Goal: Task Accomplishment & Management: Use online tool/utility

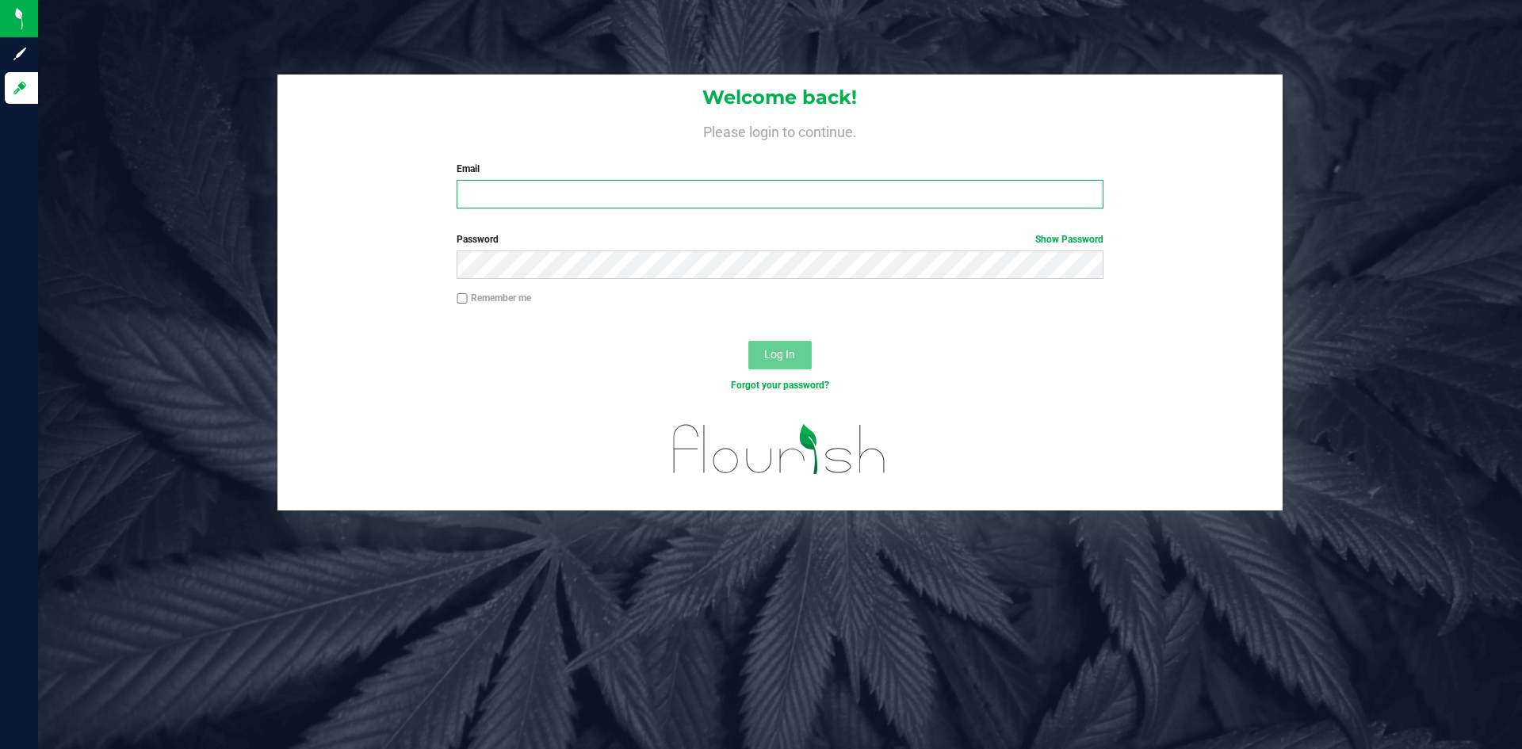
type input "[EMAIL_ADDRESS][DOMAIN_NAME]"
click at [774, 347] on button "Log In" at bounding box center [779, 355] width 63 height 29
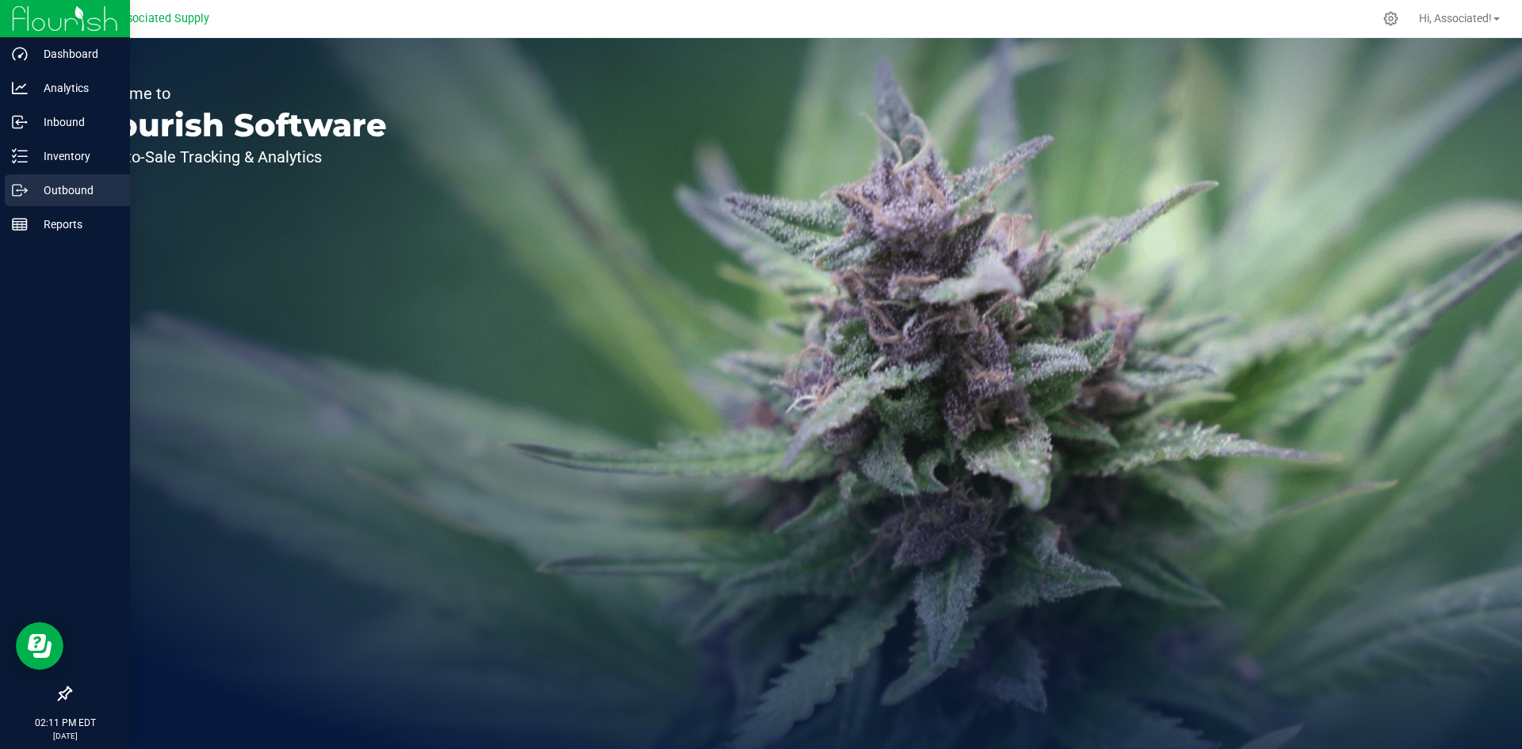
click at [50, 197] on p "Outbound" at bounding box center [75, 190] width 95 height 19
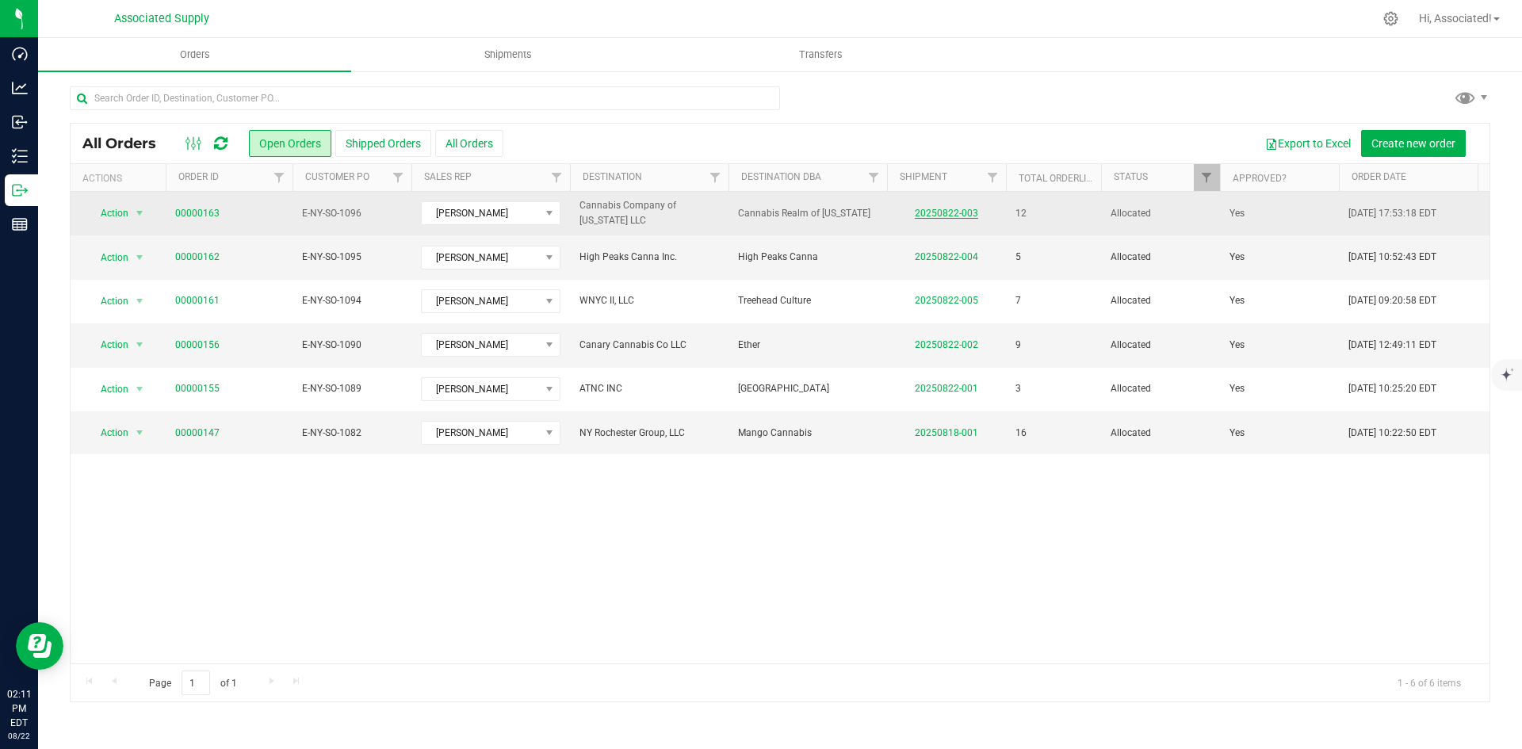
click at [974, 213] on link "20250822-003" at bounding box center [945, 213] width 63 height 11
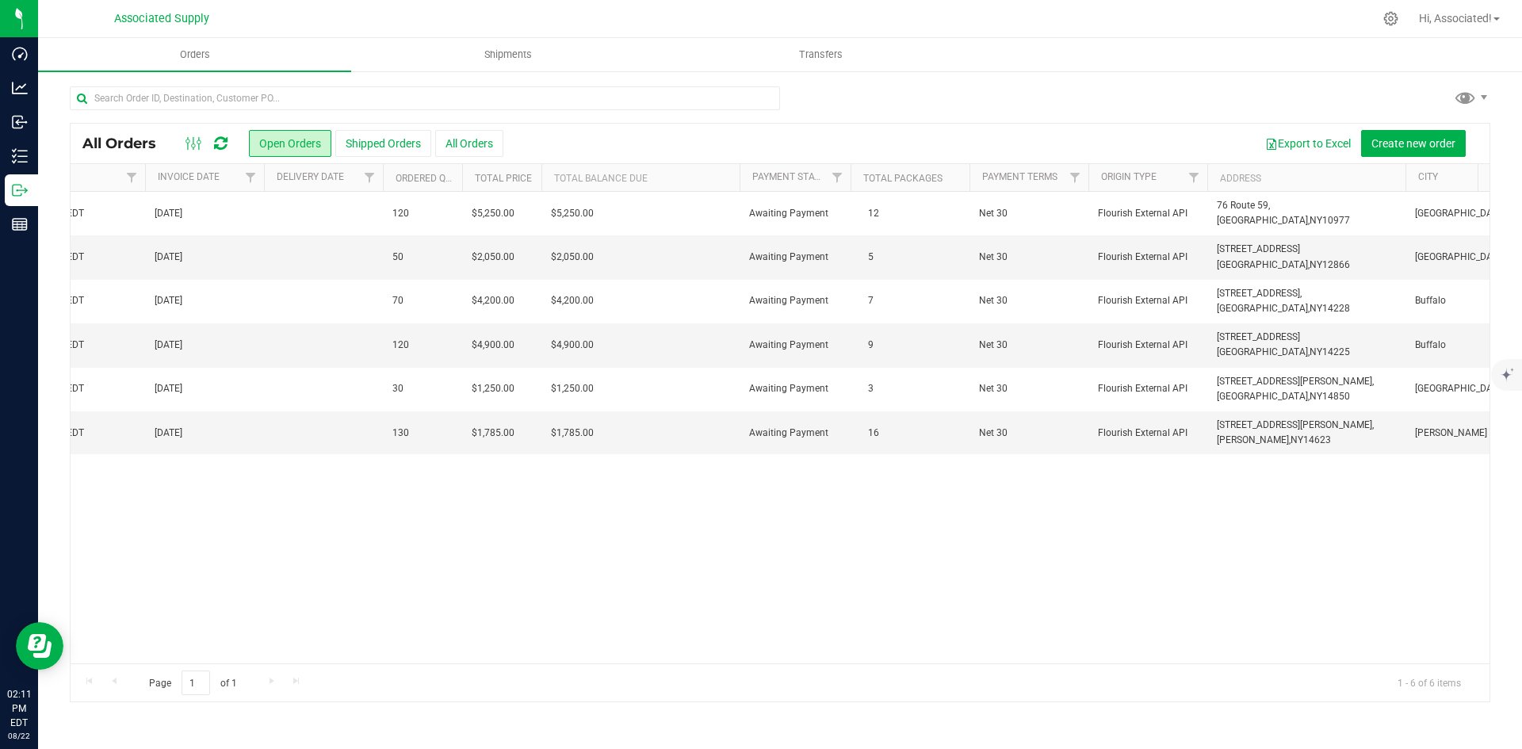
scroll to position [0, 1399]
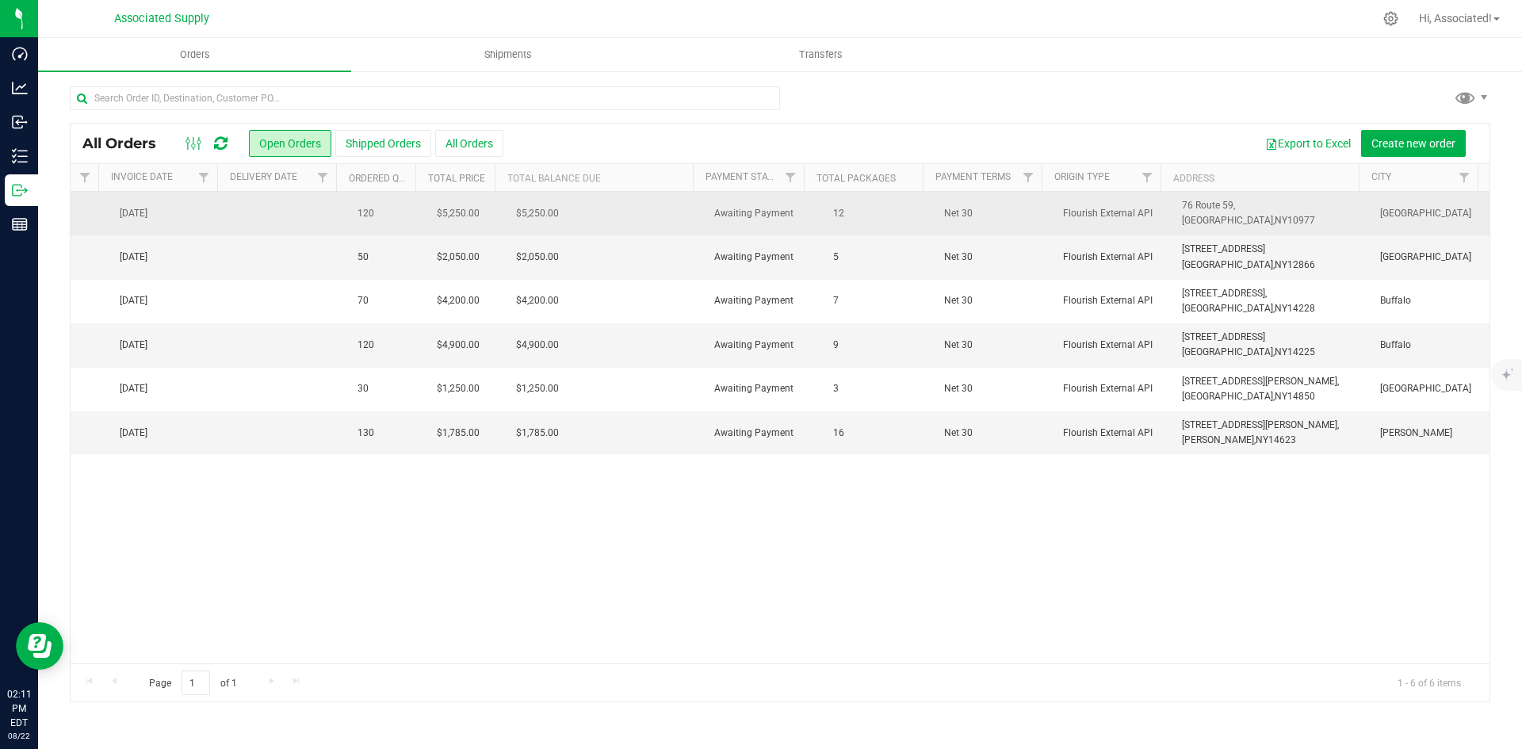
drag, startPoint x: 1273, startPoint y: 222, endPoint x: 1163, endPoint y: 208, distance: 111.0
click at [1172, 208] on td "76 Route 59, [GEOGRAPHIC_DATA], [GEOGRAPHIC_DATA] 10977" at bounding box center [1271, 214] width 198 height 44
copy span "[STREET_ADDRESS]"
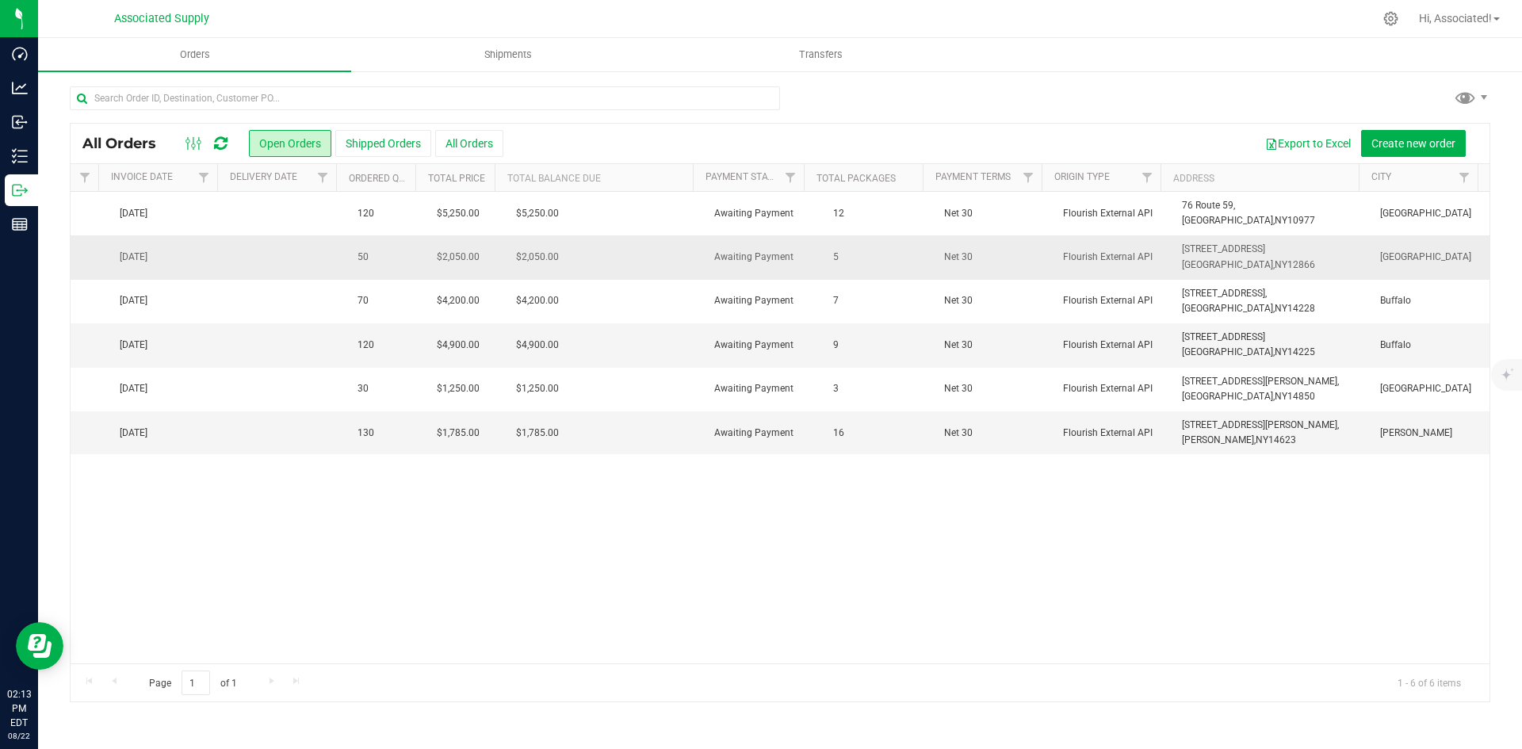
drag, startPoint x: 1293, startPoint y: 262, endPoint x: 1161, endPoint y: 247, distance: 132.3
click at [1172, 247] on td "[STREET_ADDRESS] [GEOGRAPHIC_DATA], [GEOGRAPHIC_DATA] 12866" at bounding box center [1271, 257] width 198 height 44
copy span "[STREET_ADDRESS]"
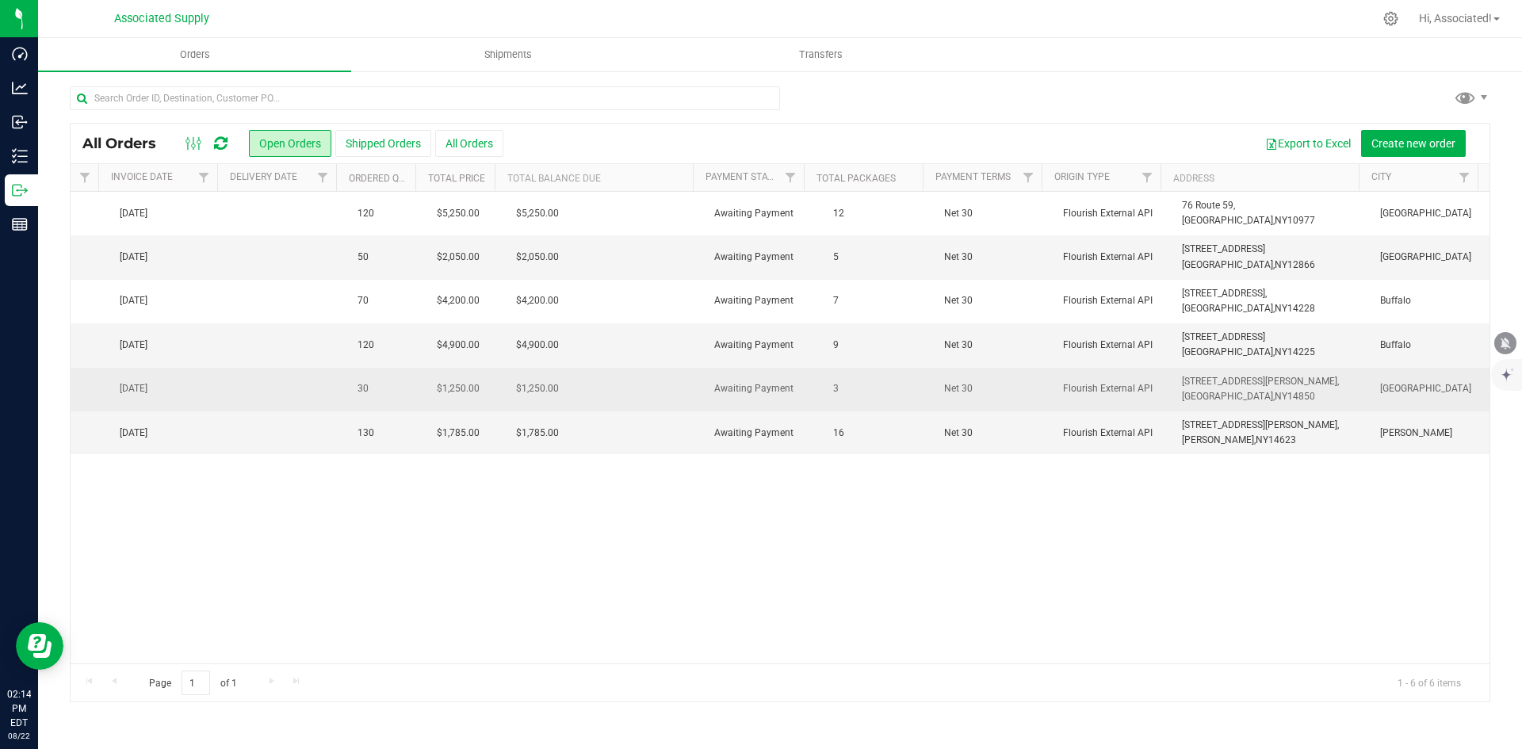
click at [1262, 395] on td "[STREET_ADDRESS][PERSON_NAME], [GEOGRAPHIC_DATA], [GEOGRAPHIC_DATA] 14850" at bounding box center [1271, 390] width 198 height 44
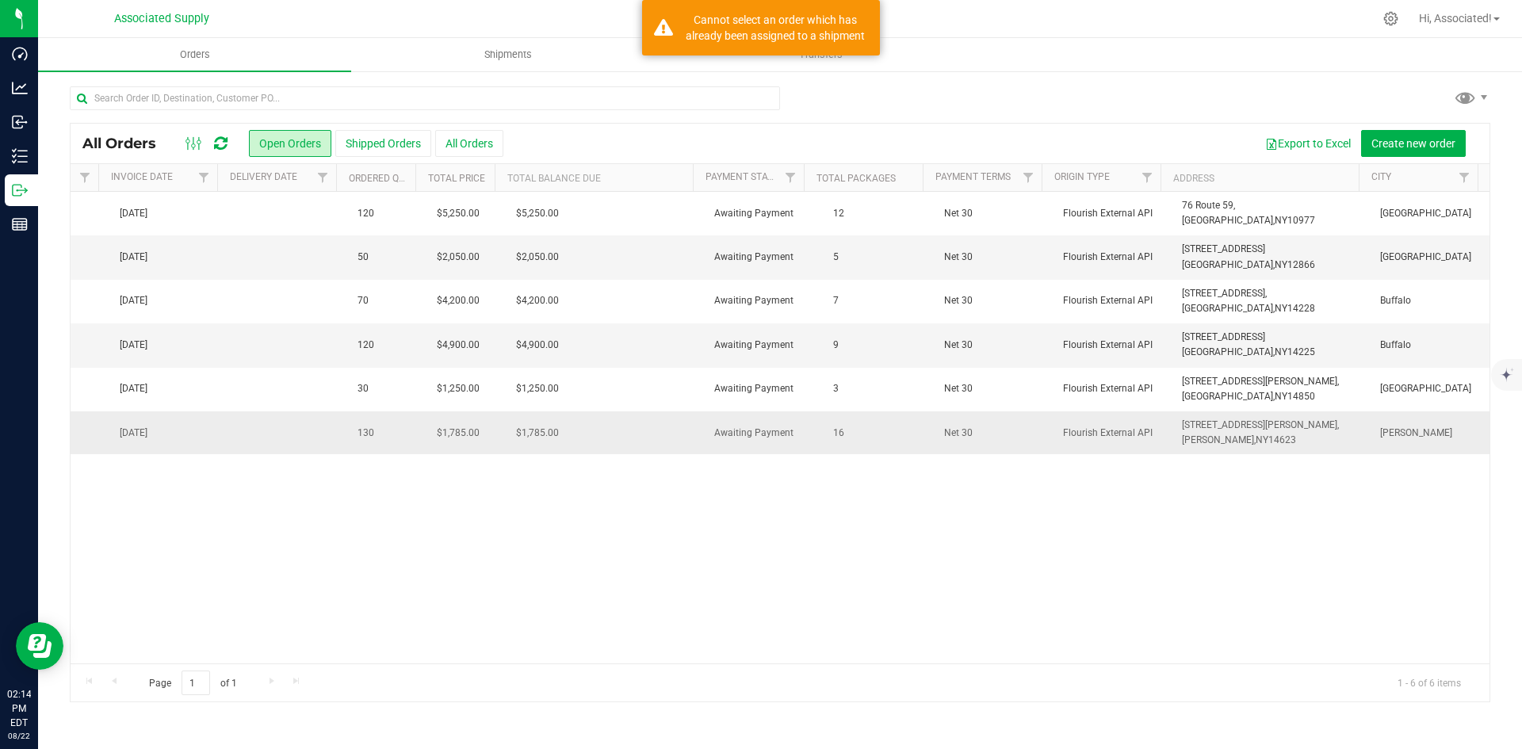
drag, startPoint x: 1288, startPoint y: 438, endPoint x: 1155, endPoint y: 438, distance: 133.1
click at [1155, 438] on tr "Action Action Cancel order Clone order Edit order Mark as fully paid Order audi…" at bounding box center [86, 432] width 2805 height 43
copy tr "[STREET_ADDRESS][PERSON_NAME][PERSON_NAME]"
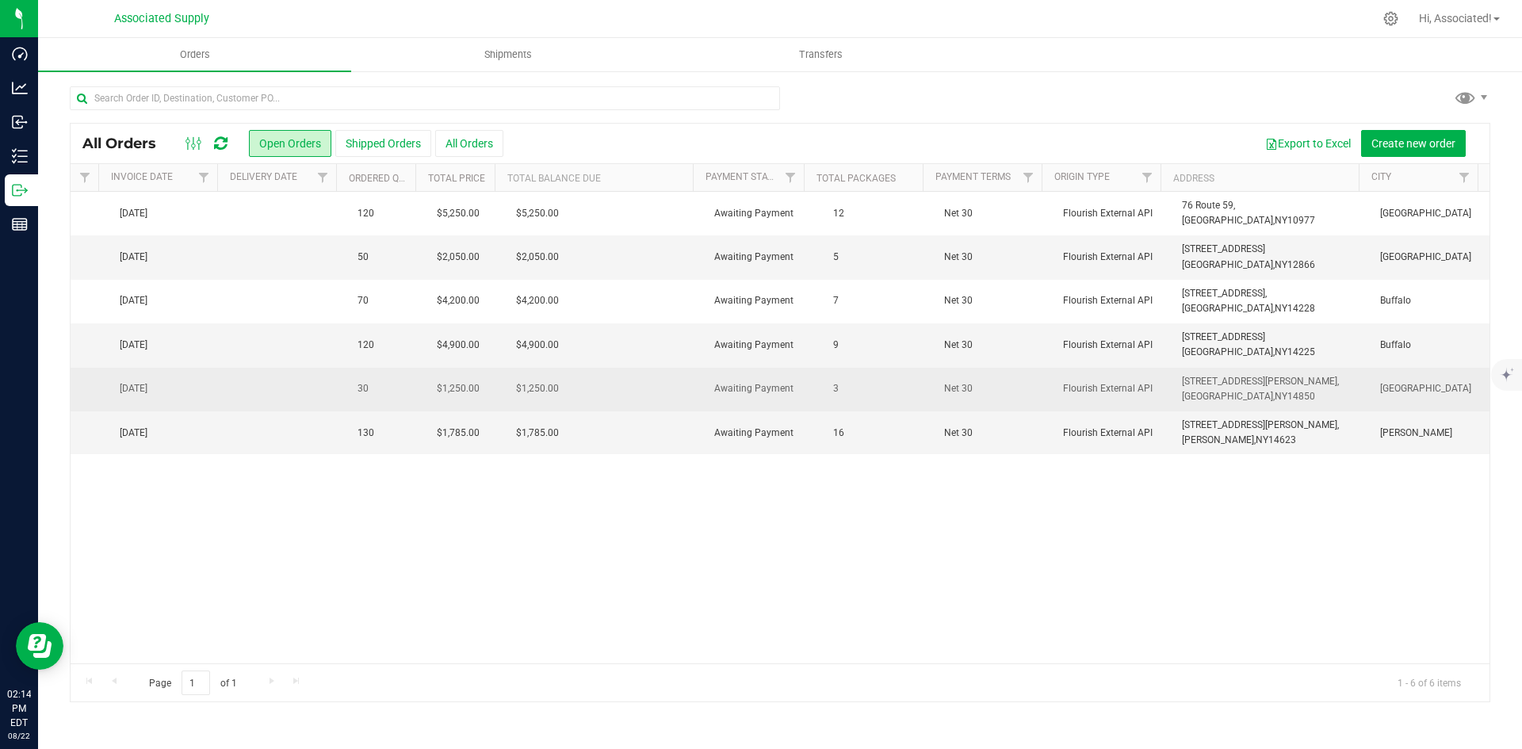
drag, startPoint x: 1250, startPoint y: 399, endPoint x: 1164, endPoint y: 388, distance: 86.4
click at [1172, 388] on td "[STREET_ADDRESS][PERSON_NAME], [GEOGRAPHIC_DATA], [GEOGRAPHIC_DATA] 14850" at bounding box center [1271, 390] width 198 height 44
copy span "[STREET_ADDRESS][PERSON_NAME]"
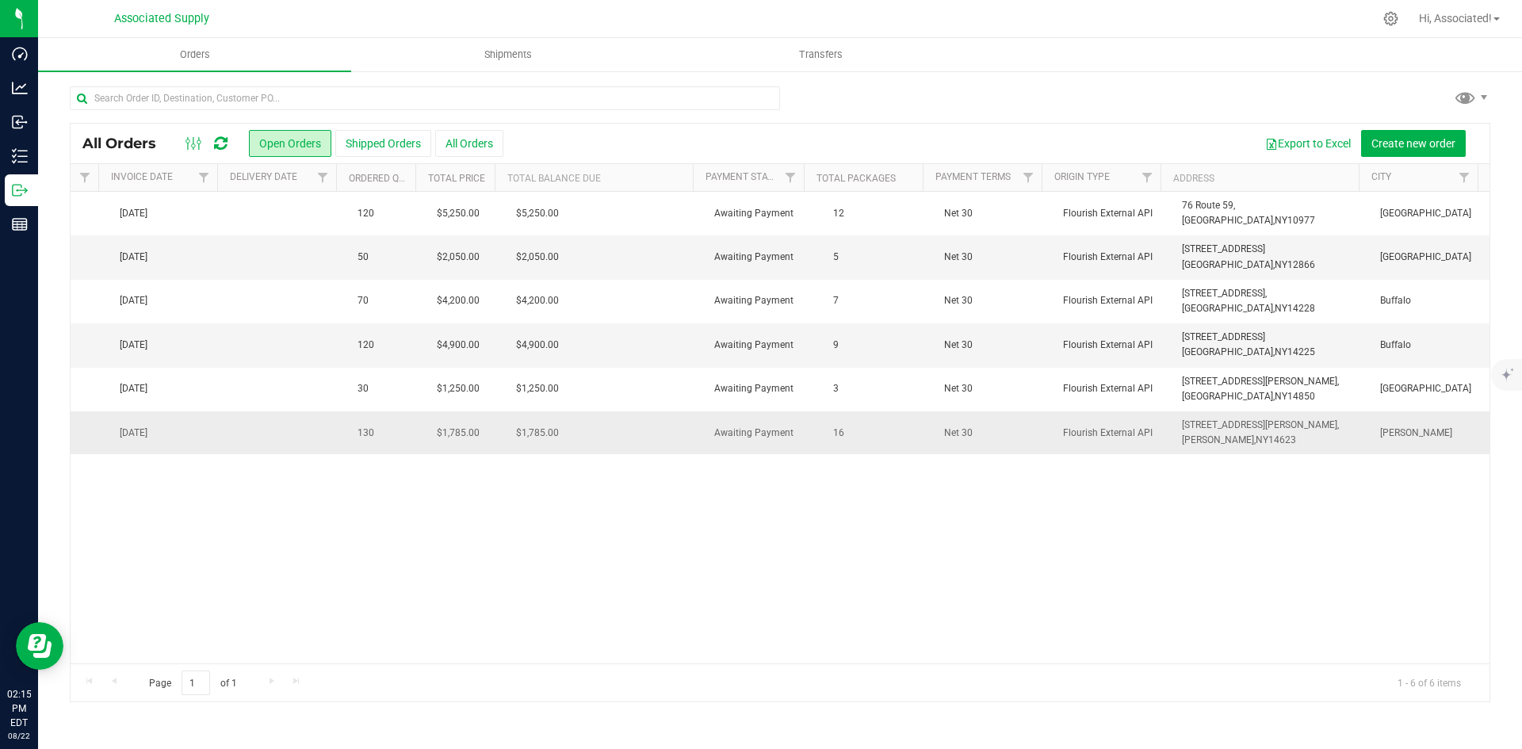
drag, startPoint x: 1290, startPoint y: 443, endPoint x: 1153, endPoint y: 434, distance: 137.4
click at [1153, 434] on tr "Action Action Cancel order Clone order Edit order Mark as fully paid Order audi…" at bounding box center [86, 432] width 2805 height 43
copy tr "[STREET_ADDRESS][PERSON_NAME][PERSON_NAME]"
drag, startPoint x: 1259, startPoint y: 350, endPoint x: 1167, endPoint y: 342, distance: 92.3
click at [1172, 342] on td "[STREET_ADDRESS] [GEOGRAPHIC_DATA], [GEOGRAPHIC_DATA] 14225" at bounding box center [1271, 345] width 198 height 44
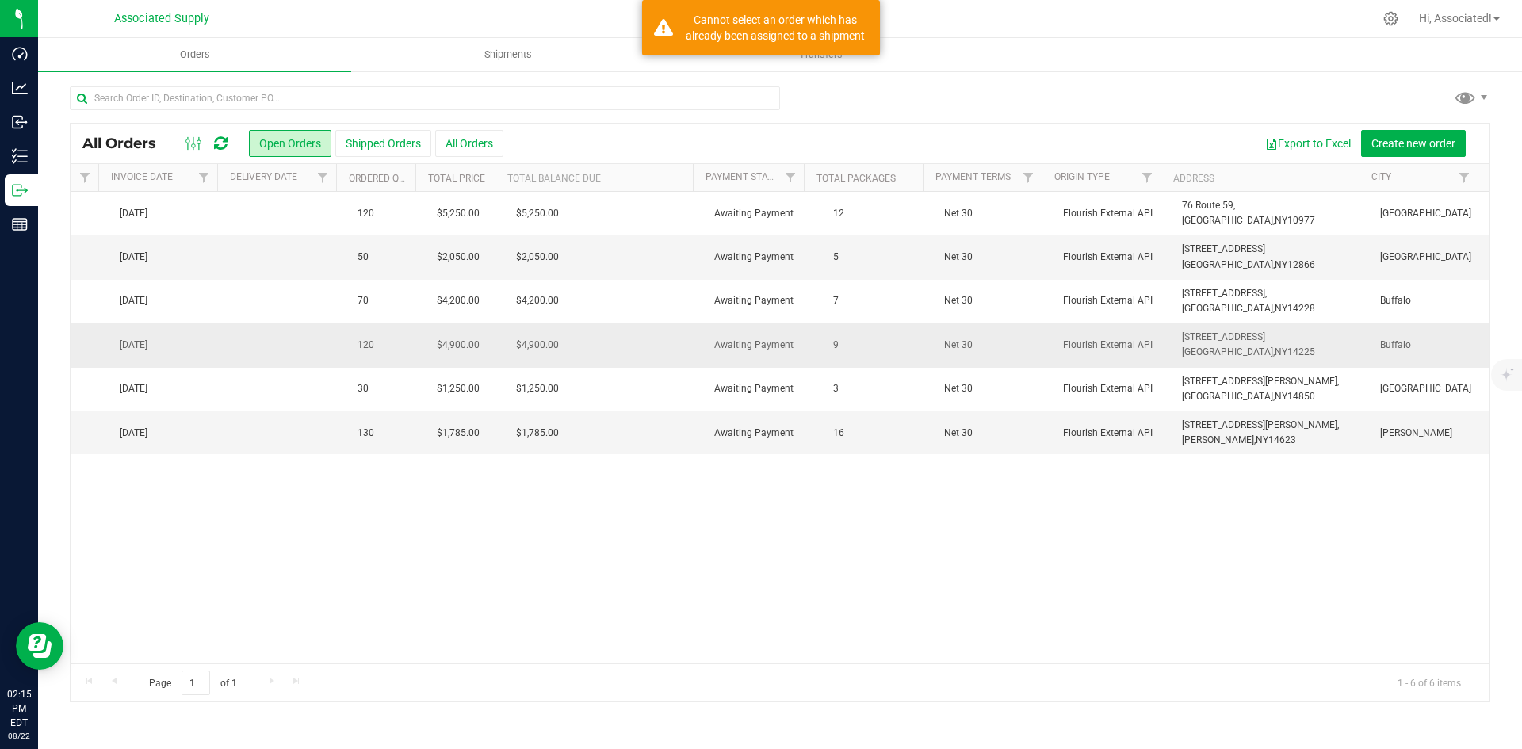
copy span "[STREET_ADDRESS]"
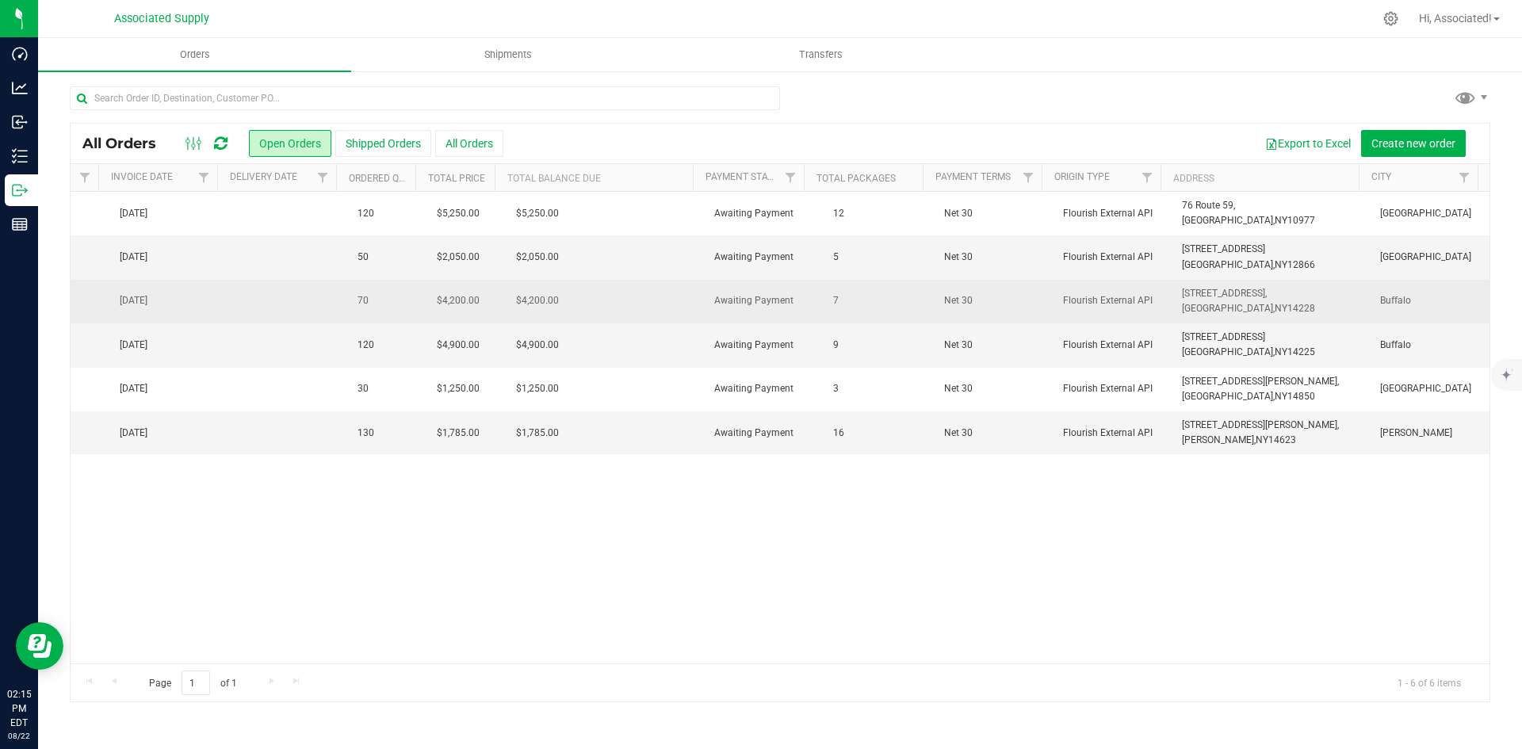
drag, startPoint x: 1264, startPoint y: 308, endPoint x: 1154, endPoint y: 294, distance: 111.1
click at [1154, 294] on tr "Action Action Cancel order Clone order Edit order Mark as fully paid Order audi…" at bounding box center [86, 302] width 2805 height 44
drag, startPoint x: 1199, startPoint y: 296, endPoint x: 1134, endPoint y: 304, distance: 65.5
click at [1134, 304] on span "Flourish External API" at bounding box center [1113, 300] width 100 height 15
drag, startPoint x: 1253, startPoint y: 312, endPoint x: 1158, endPoint y: 293, distance: 97.0
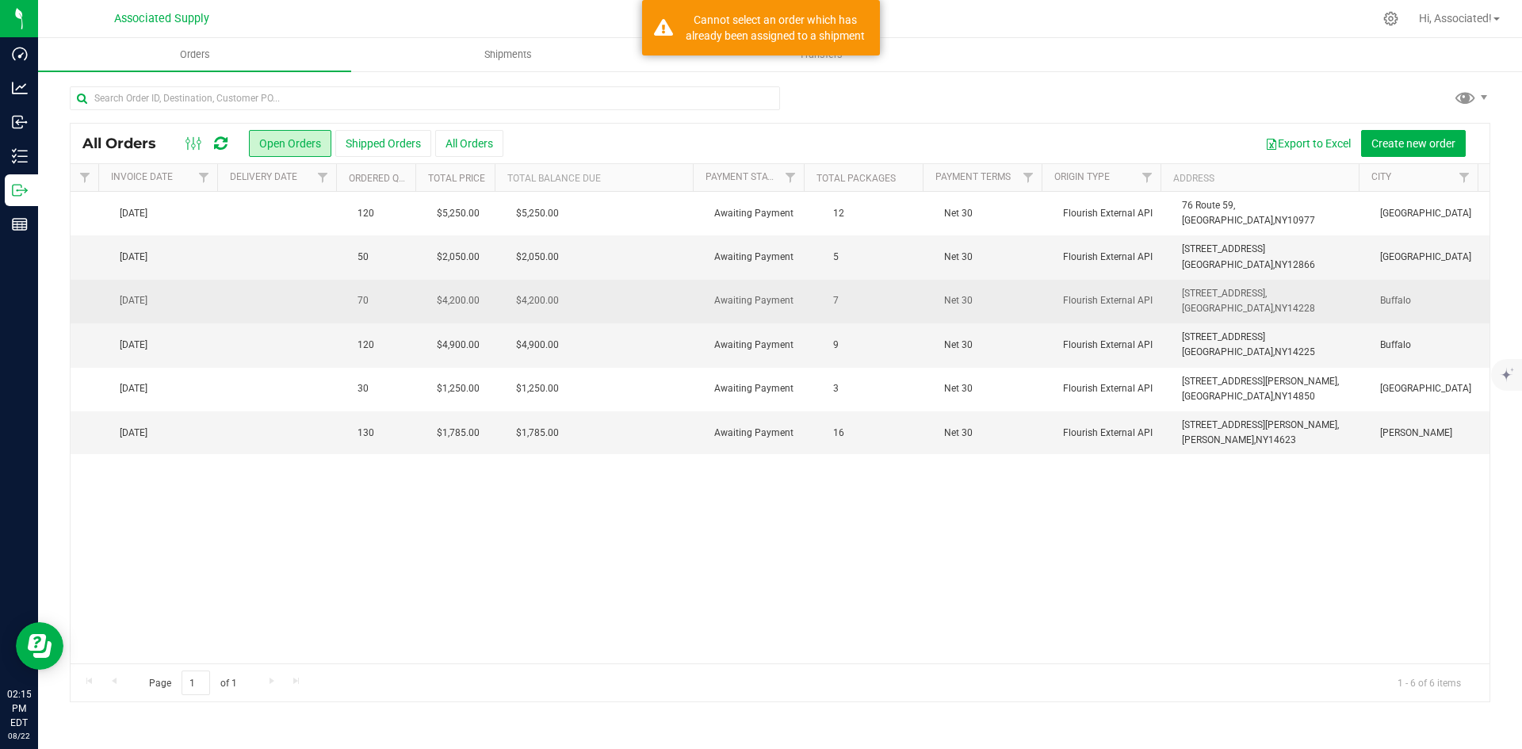
click at [1158, 293] on tr "Action Action Cancel order Clone order Edit order Mark as fully paid Order audi…" at bounding box center [86, 302] width 2805 height 44
copy tr "[STREET_ADDRESS]"
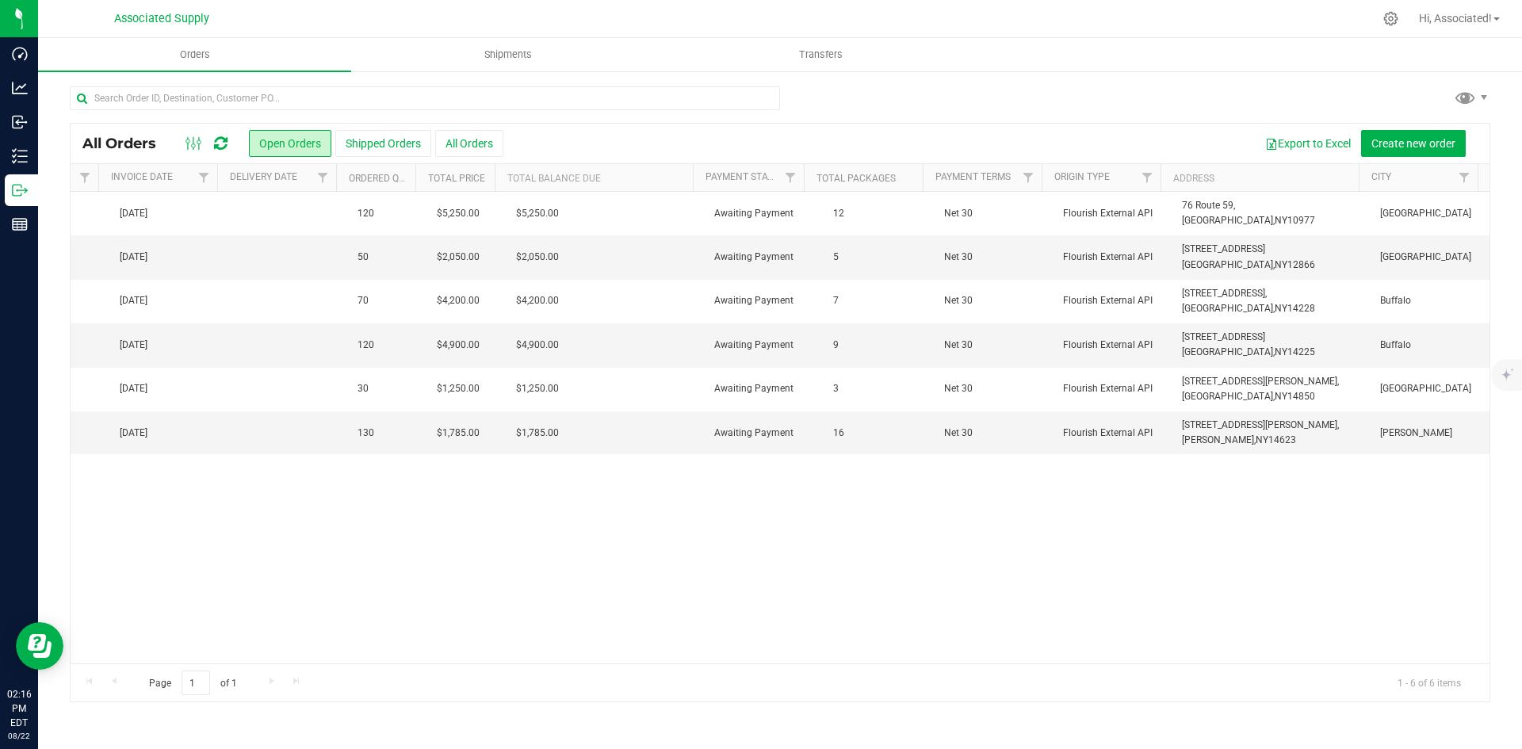
click at [1128, 666] on div "Page 1 of 1 1 - 6 of 6 items" at bounding box center [780, 682] width 1419 height 38
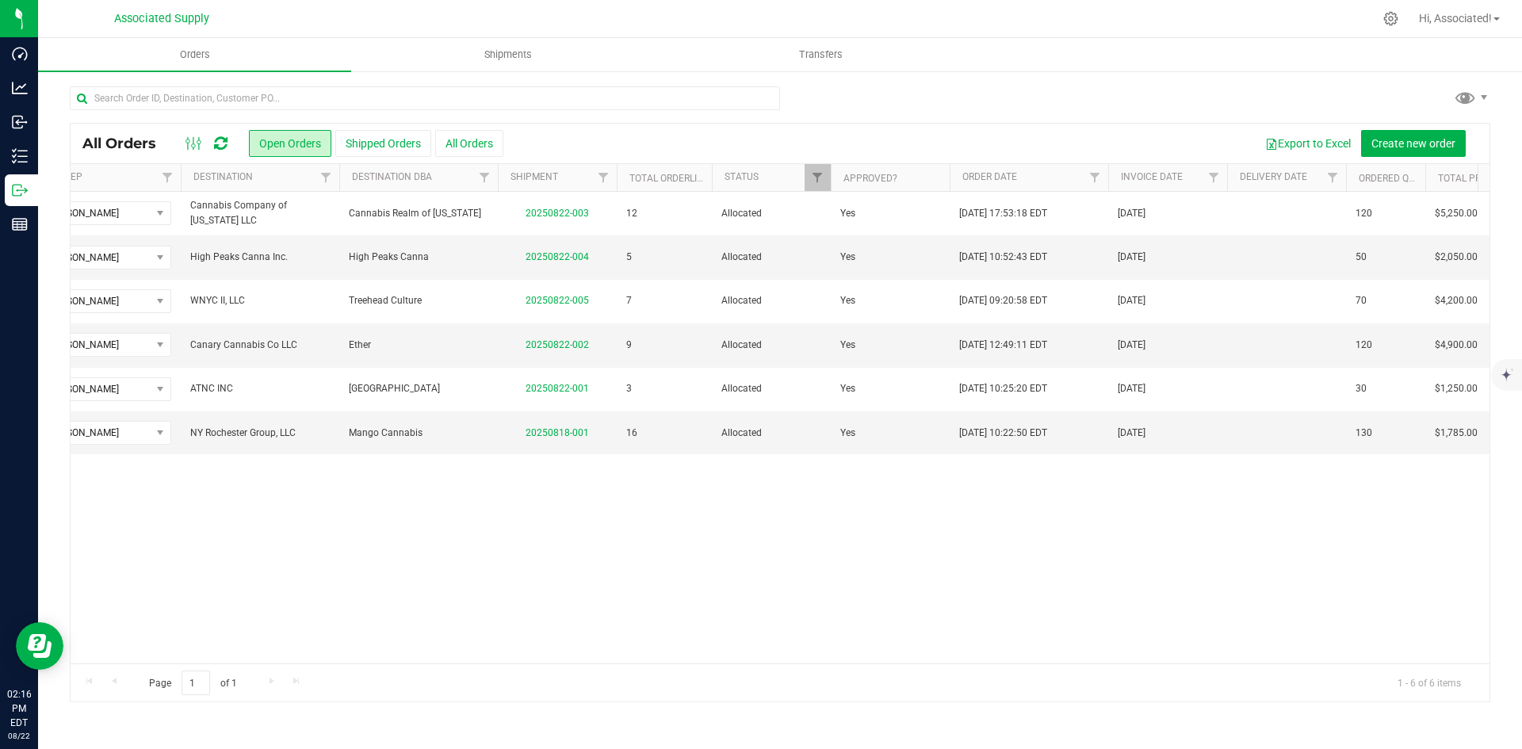
scroll to position [0, 0]
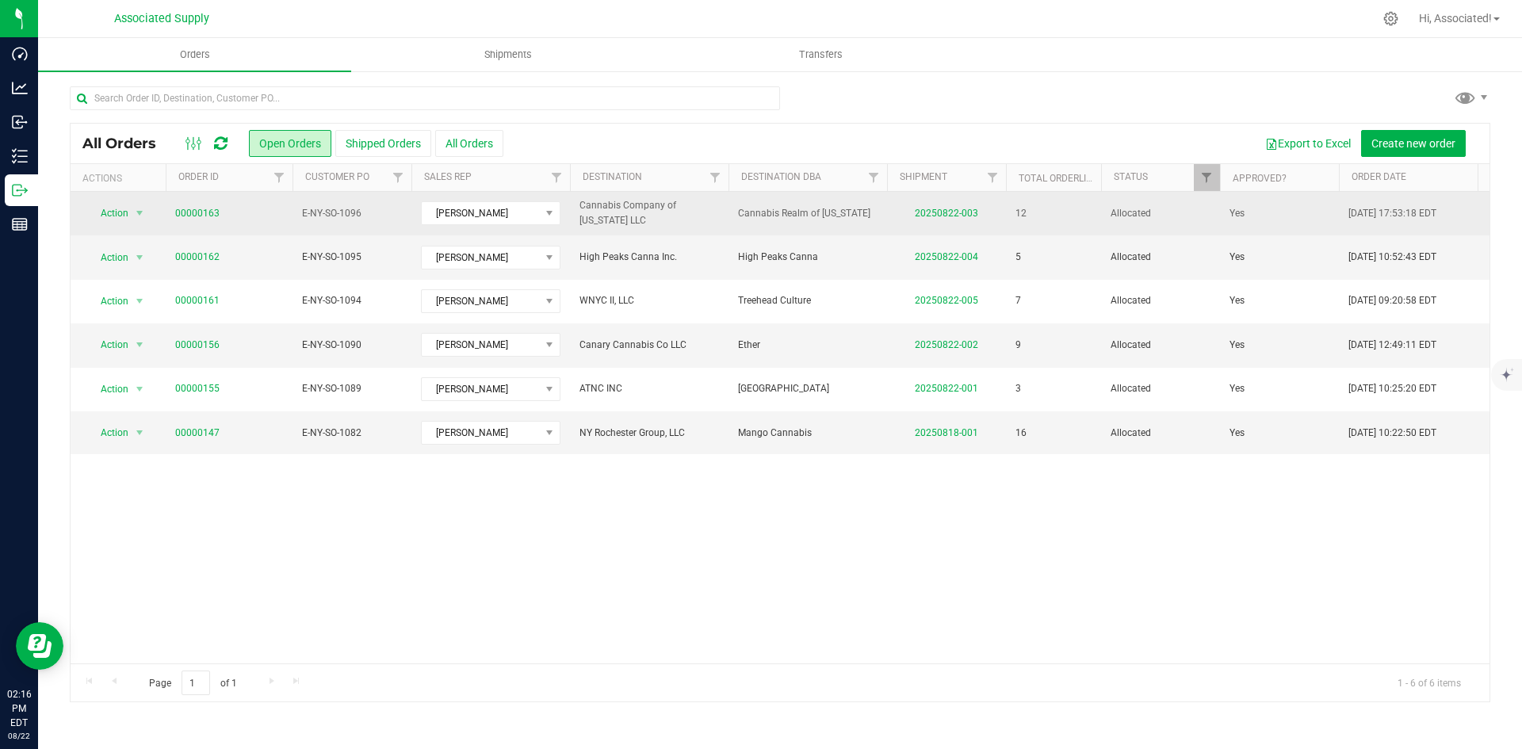
drag, startPoint x: 860, startPoint y: 211, endPoint x: 740, endPoint y: 212, distance: 119.7
click at [740, 212] on span "Cannabis Realm of [US_STATE]" at bounding box center [807, 213] width 139 height 15
copy span "Cannabis Realm of [US_STATE]"
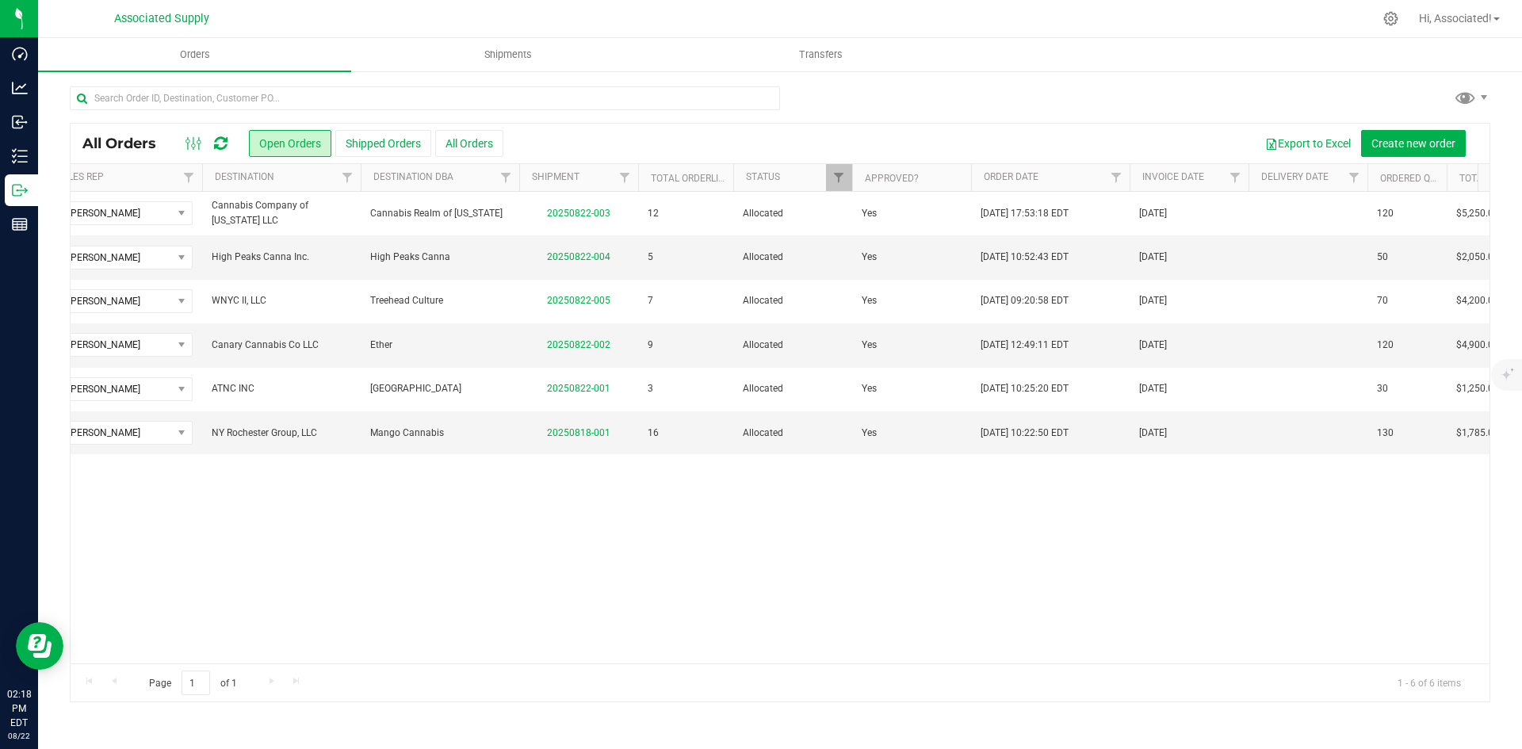
scroll to position [0, 171]
